Goal: Transaction & Acquisition: Book appointment/travel/reservation

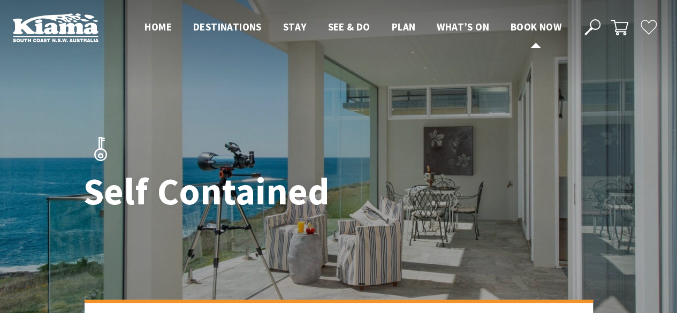
click at [527, 23] on span "Book now" at bounding box center [536, 26] width 51 height 13
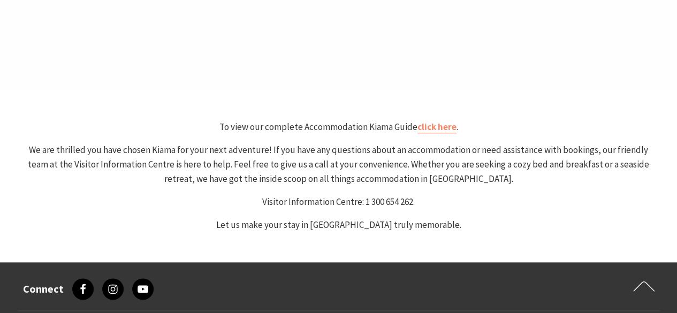
scroll to position [581, 0]
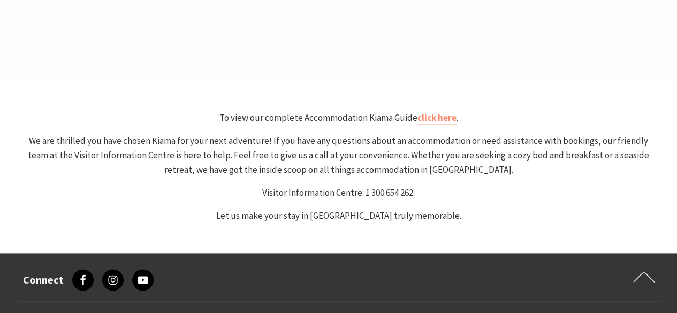
select select "3"
select select "2"
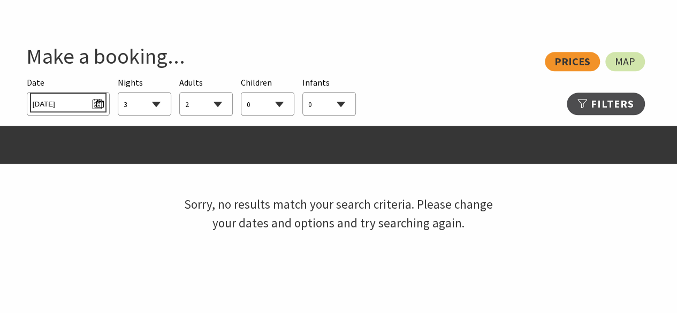
click at [96, 105] on span "Fri 03/10/2025" at bounding box center [68, 102] width 71 height 14
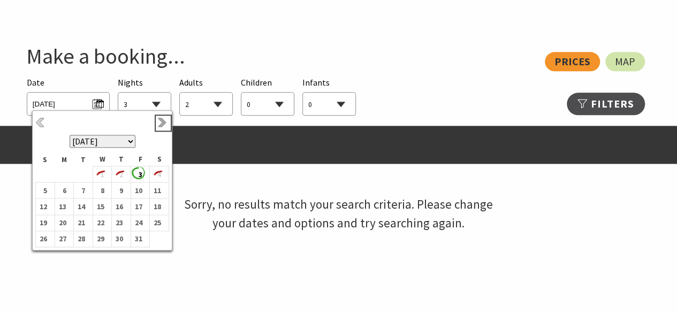
click at [159, 124] on link "Next" at bounding box center [163, 123] width 12 height 12
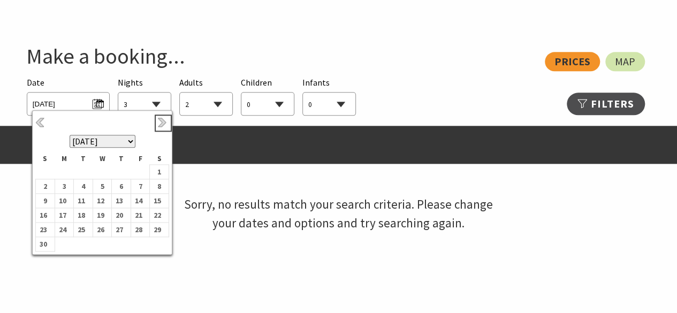
click at [159, 124] on link "Next" at bounding box center [163, 123] width 12 height 12
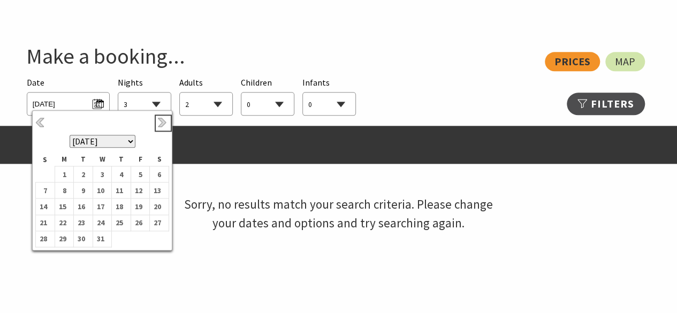
click at [159, 124] on link "Next" at bounding box center [163, 123] width 12 height 12
click at [86, 205] on b "13" at bounding box center [81, 207] width 14 height 14
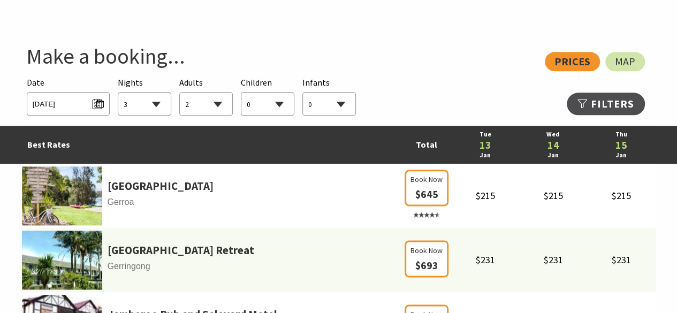
click at [151, 108] on select "1 2 3 4 5 6 7 8 9 10 11 12 13 14 15 16 17 18 19 20 21 22 23 24 25 26 27 28 29 30" at bounding box center [144, 105] width 52 height 24
select select "2"
click at [118, 93] on select "1 2 3 4 5 6 7 8 9 10 11 12 13 14 15 16 17 18 19 20 21 22 23 24 25 26 27 28 29 30" at bounding box center [144, 105] width 52 height 24
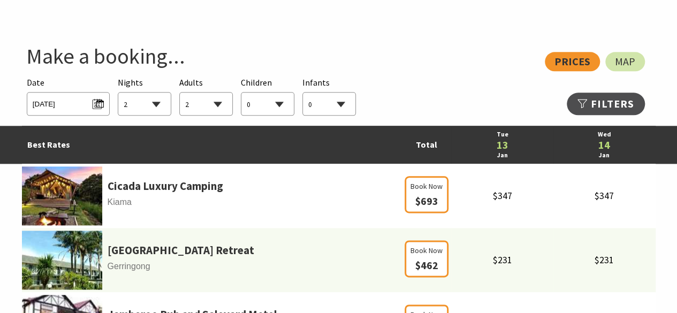
click at [211, 102] on select "0 1 2 3 4 5 6 7 8 9 10 11 12 13 14 15 16 17 18 19 20 21 22 23 24 25 26 27 28 29…" at bounding box center [206, 105] width 52 height 24
select select "4"
click at [180, 93] on select "0 1 2 3 4 5 6 7 8 9 10 11 12 13 14 15 16 17 18 19 20 21 22 23 24 25 26 27 28 29…" at bounding box center [206, 105] width 52 height 24
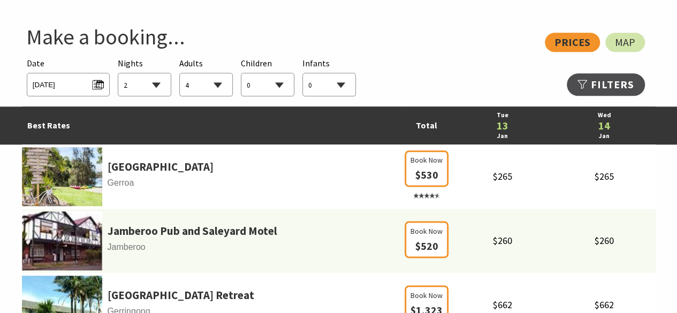
scroll to position [597, 0]
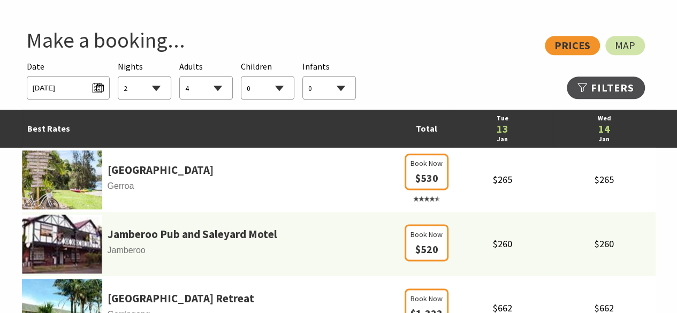
select select "2"
